Goal: Task Accomplishment & Management: Manage account settings

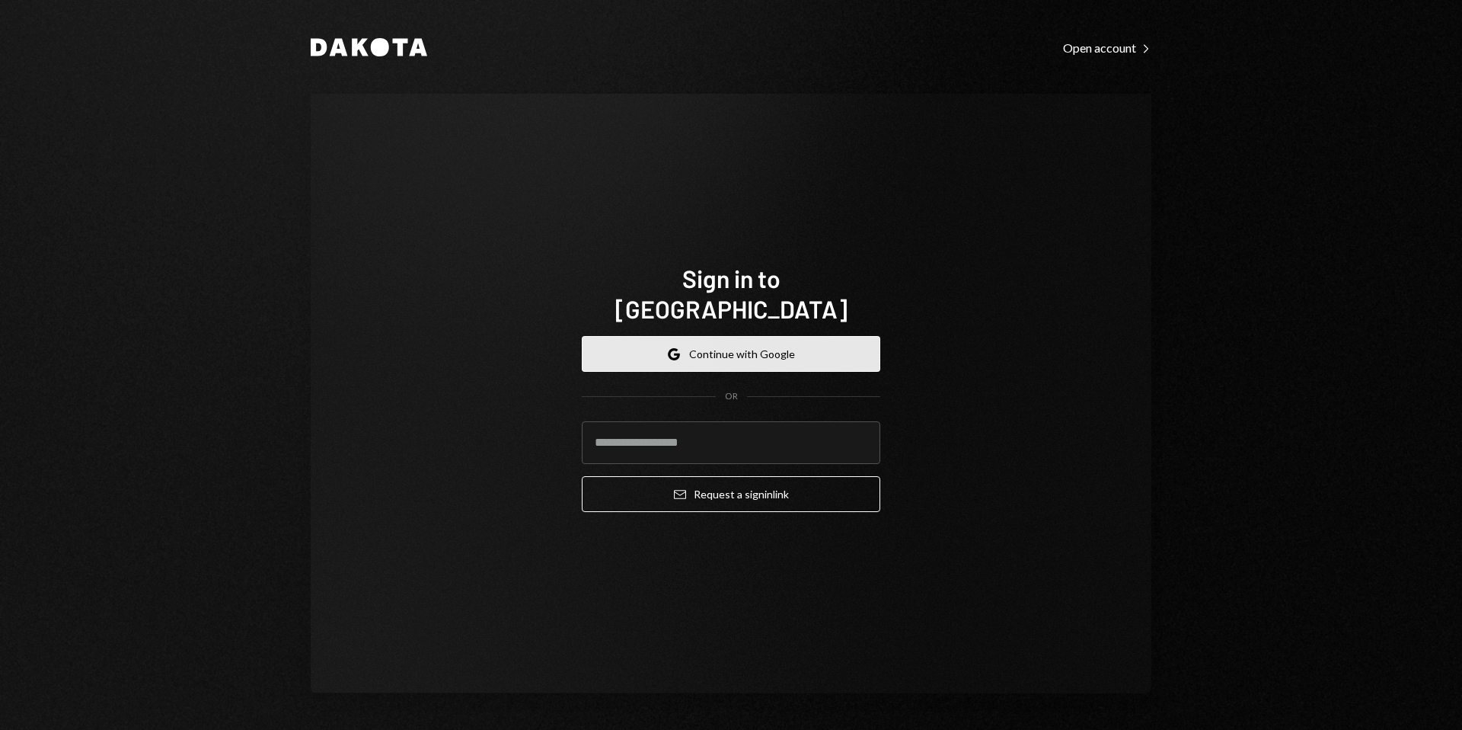
click at [727, 336] on button "Google Continue with Google" at bounding box center [731, 354] width 299 height 36
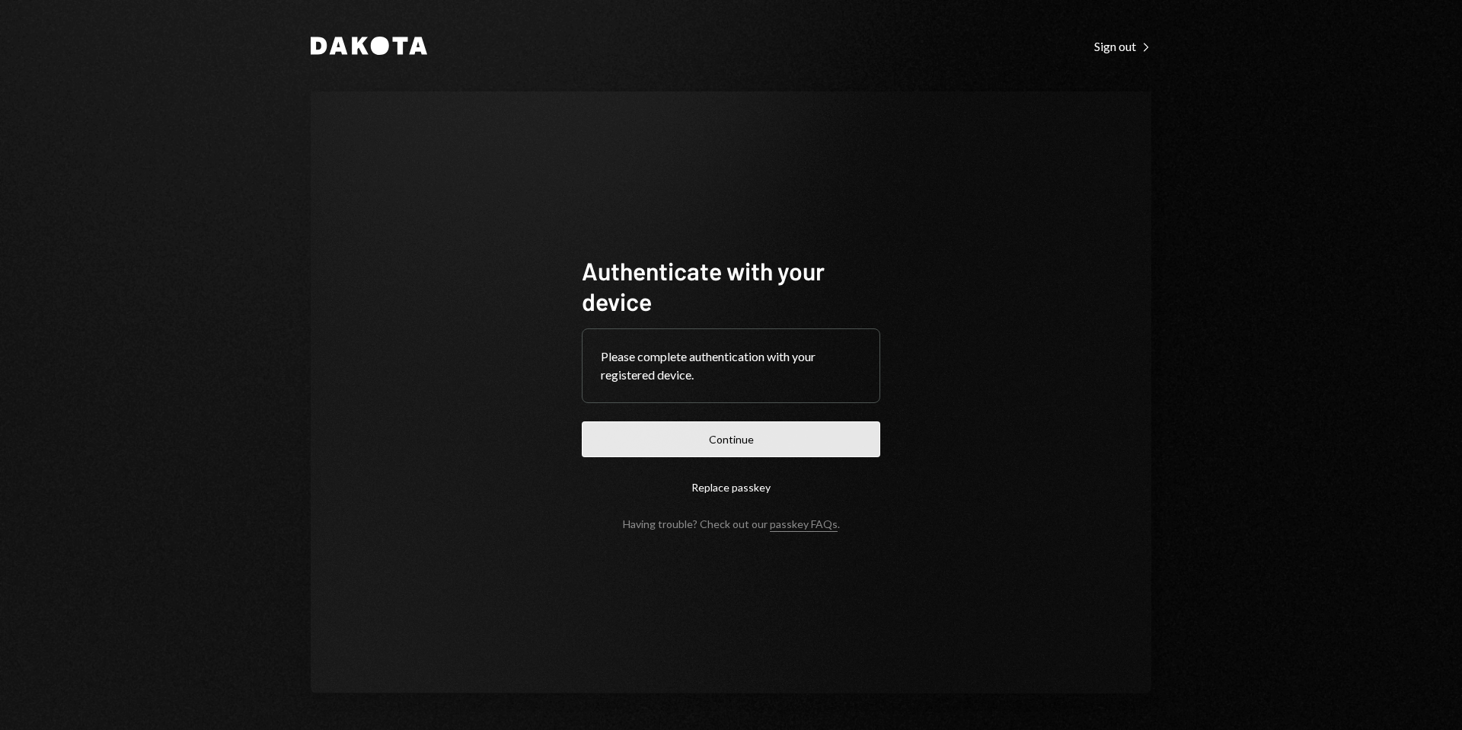
click at [724, 441] on button "Continue" at bounding box center [731, 439] width 299 height 36
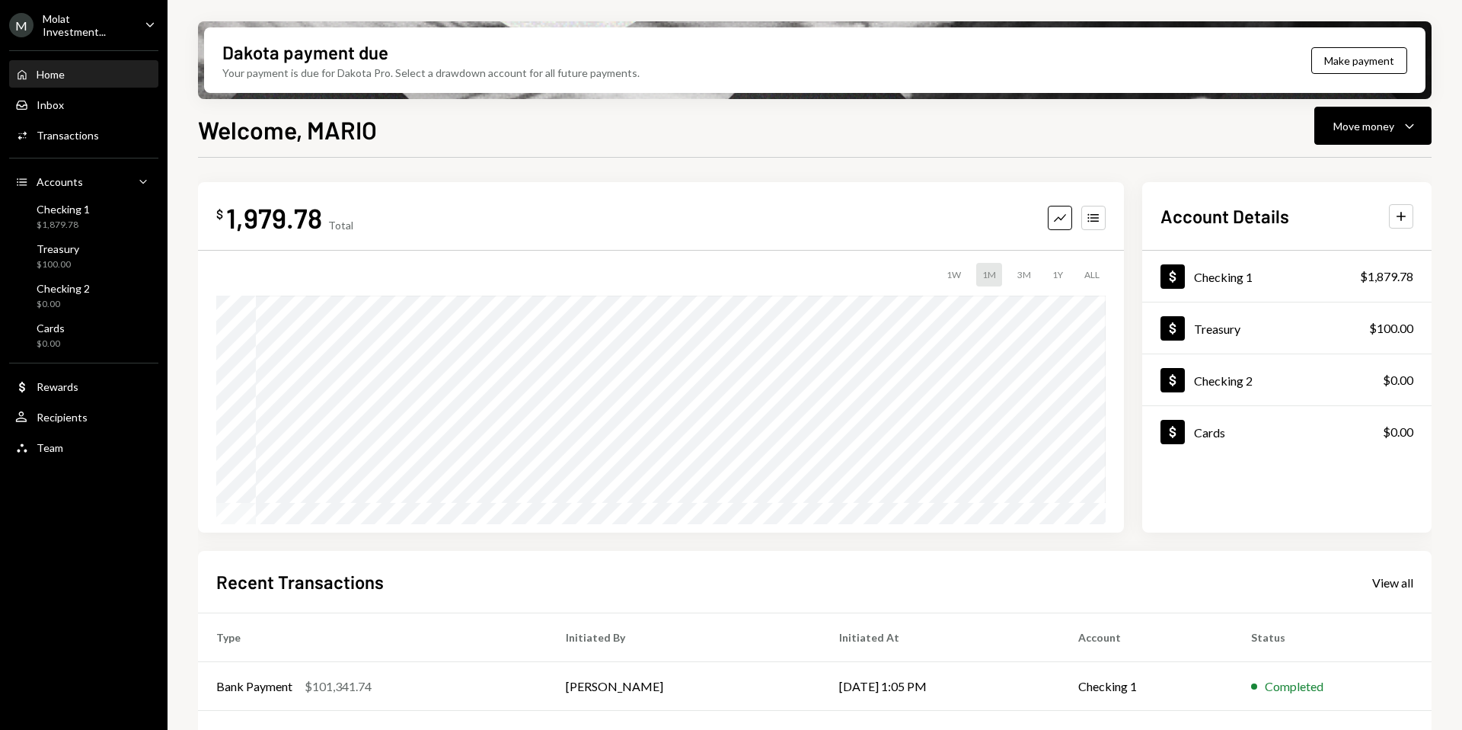
click at [92, 37] on ul "M Molat Investment... Caret Down Home Home Inbox Inbox Activities Transactions …" at bounding box center [84, 232] width 168 height 464
click at [77, 15] on div "M Molat Investment..." at bounding box center [70, 25] width 123 height 26
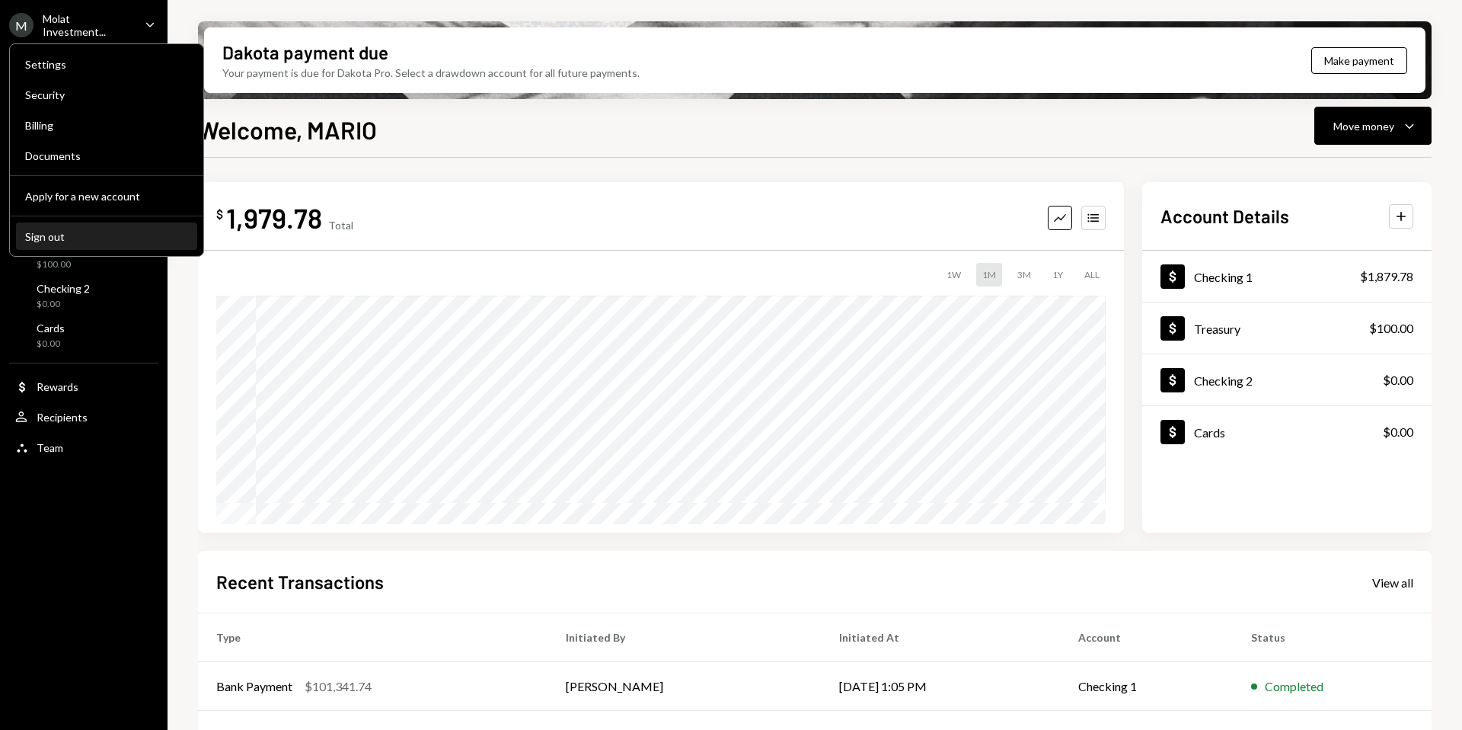
click at [75, 248] on button "Sign out" at bounding box center [106, 236] width 181 height 27
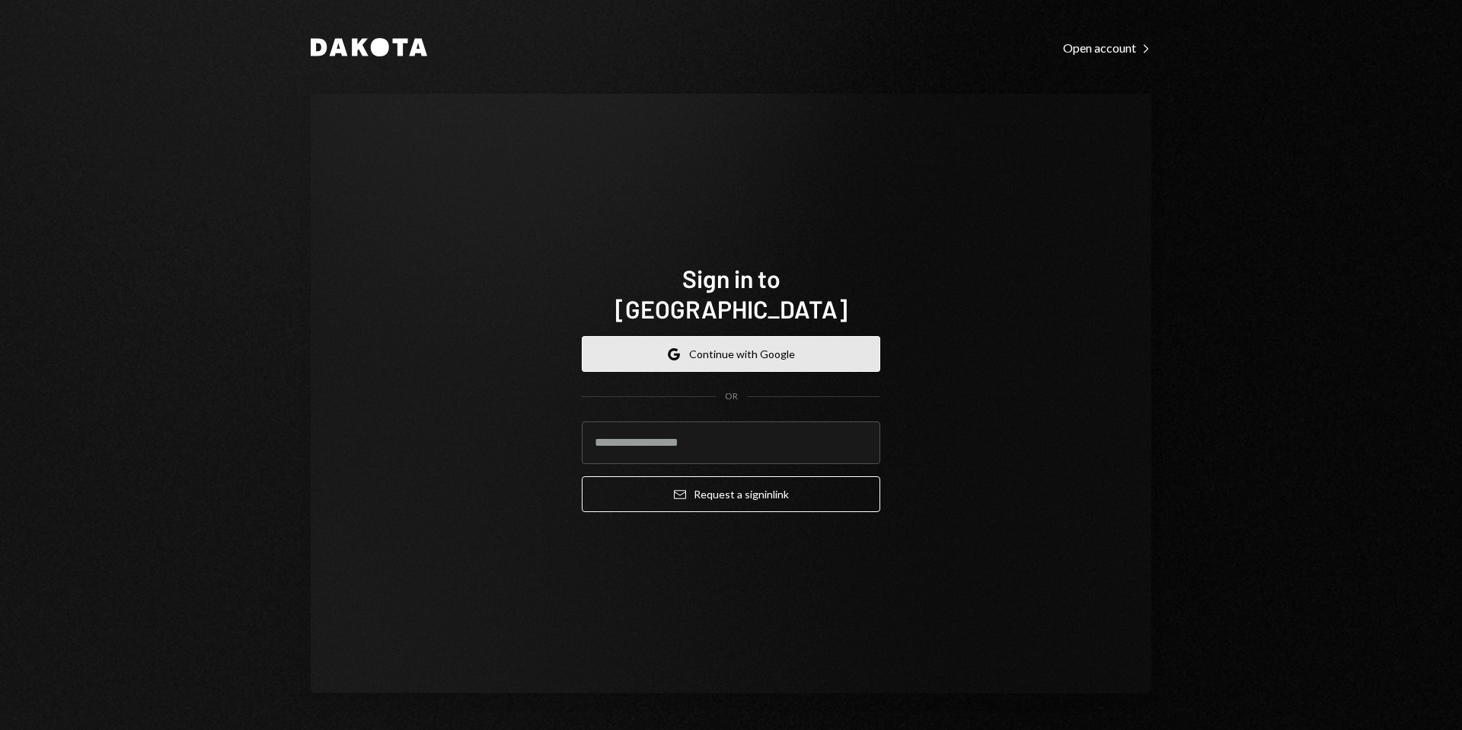
click at [727, 353] on button "Google Continue with Google" at bounding box center [731, 354] width 299 height 36
